Goal: Information Seeking & Learning: Learn about a topic

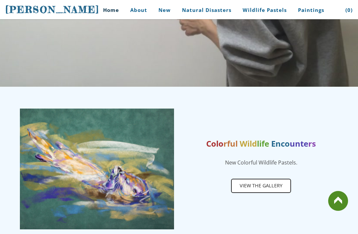
scroll to position [255, 0]
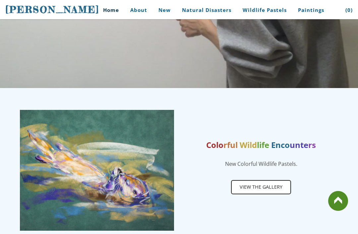
click at [274, 192] on span "View the gallery" at bounding box center [260, 187] width 59 height 13
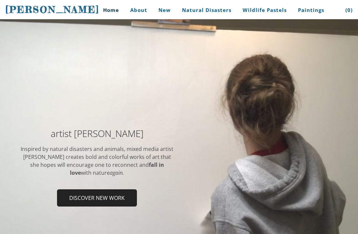
scroll to position [18, 0]
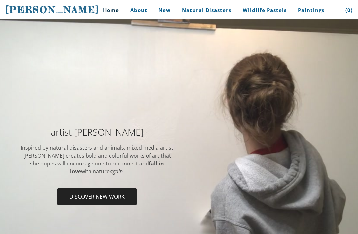
click at [125, 194] on span "Discover new work" at bounding box center [97, 197] width 78 height 16
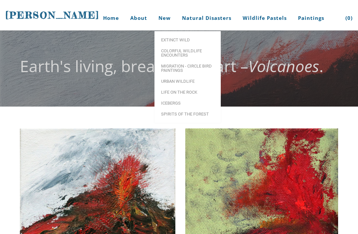
click at [107, 25] on link "Home" at bounding box center [108, 18] width 31 height 25
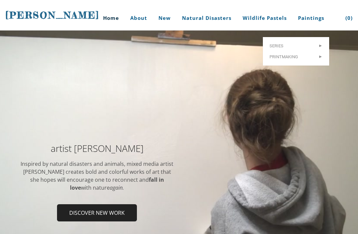
scroll to position [4, 0]
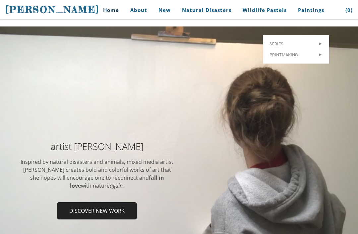
click at [112, 18] on link "Home" at bounding box center [108, 10] width 31 height 15
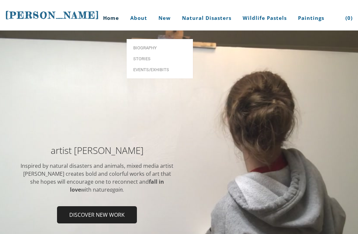
click at [163, 43] on link "Biography" at bounding box center [159, 47] width 66 height 11
